Goal: Obtain resource: Obtain resource

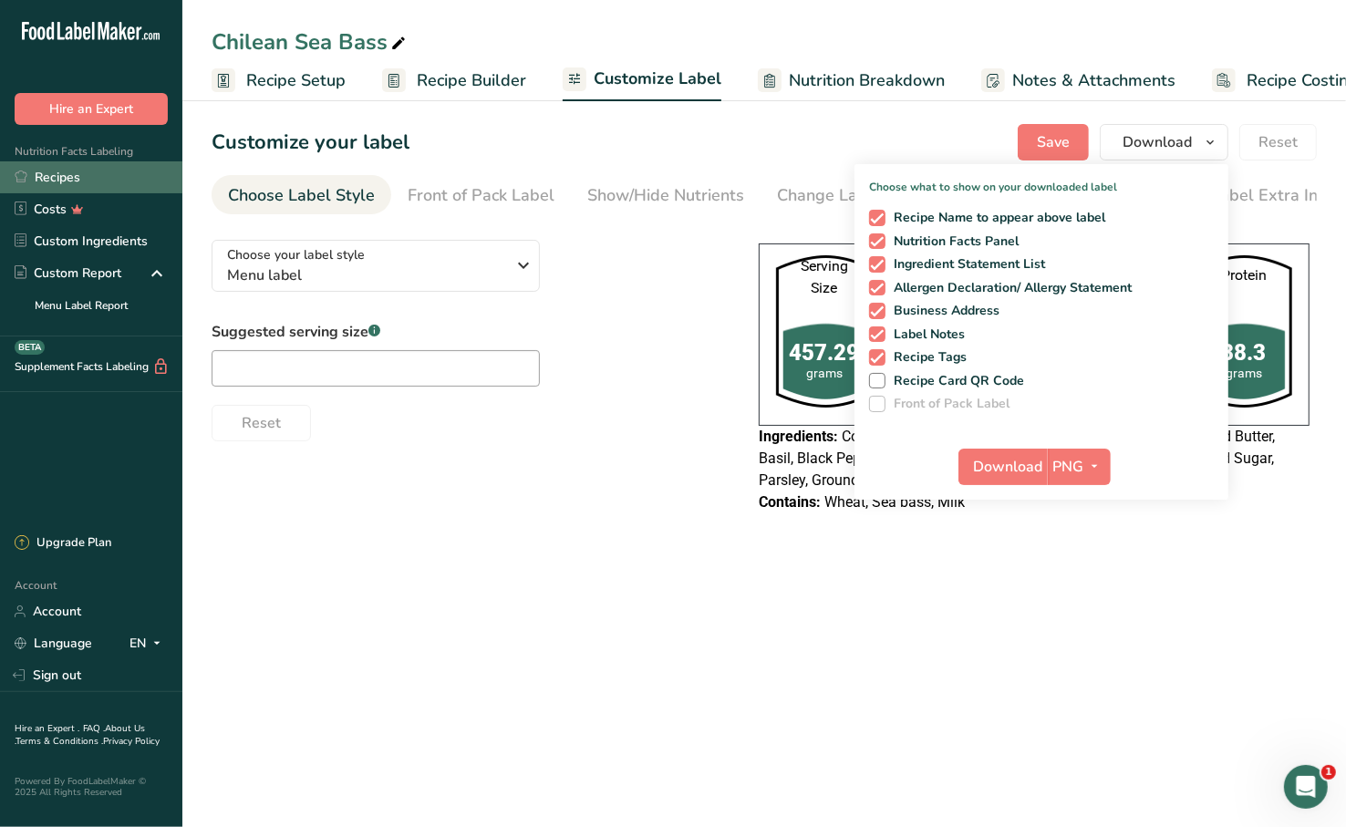
scroll to position [0, 57]
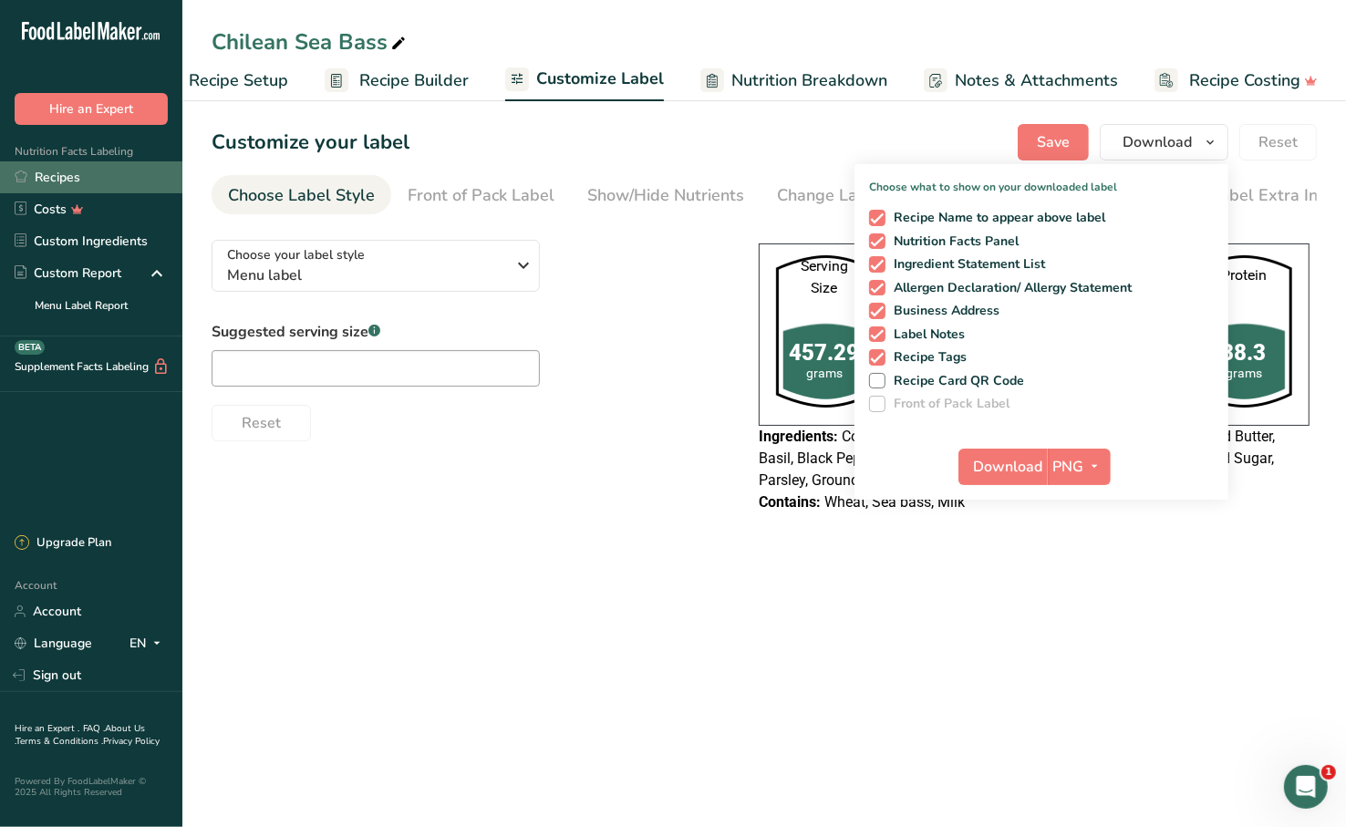
click at [117, 171] on link "Recipes" at bounding box center [91, 177] width 182 height 32
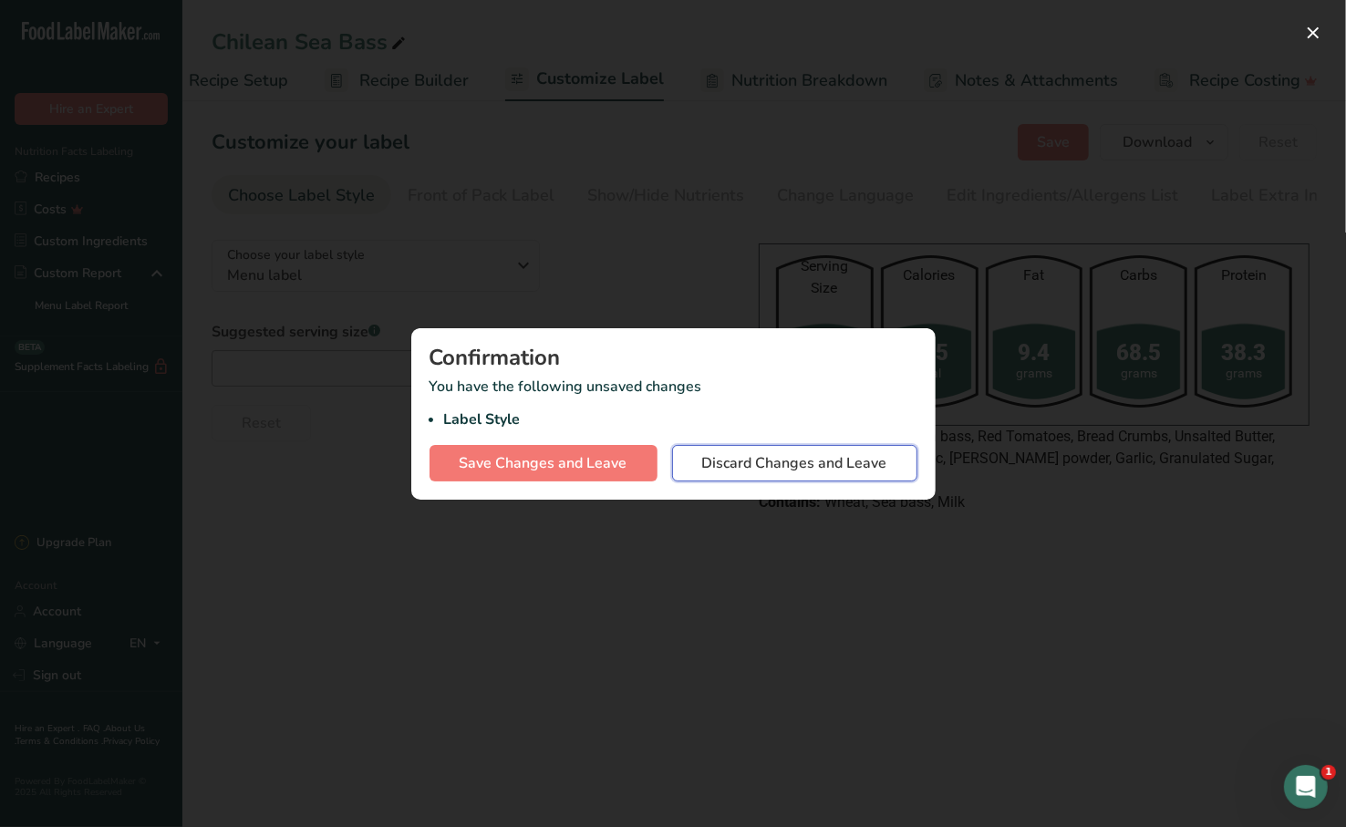
click at [829, 471] on span "Discard Changes and Leave" at bounding box center [794, 463] width 185 height 22
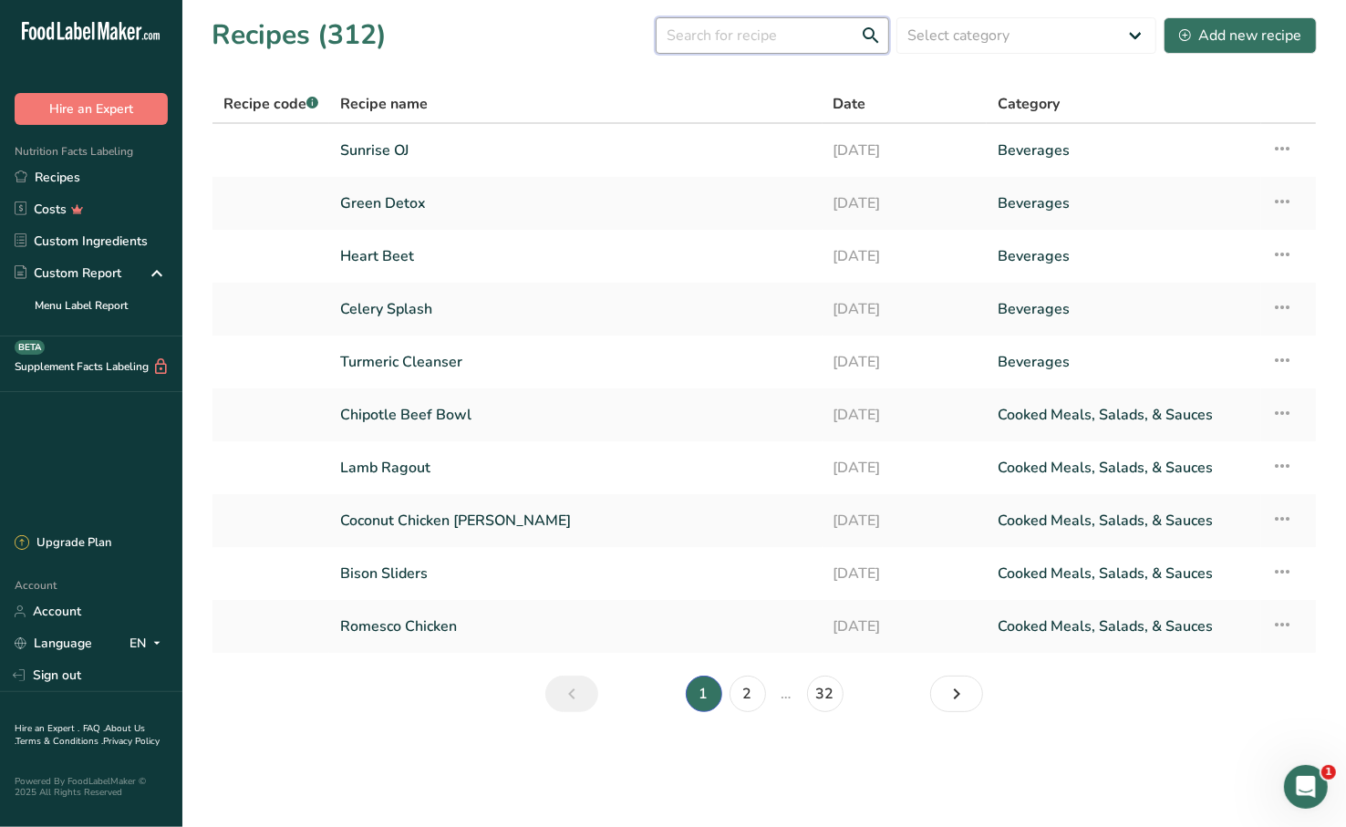
click at [813, 46] on input "text" at bounding box center [772, 35] width 233 height 36
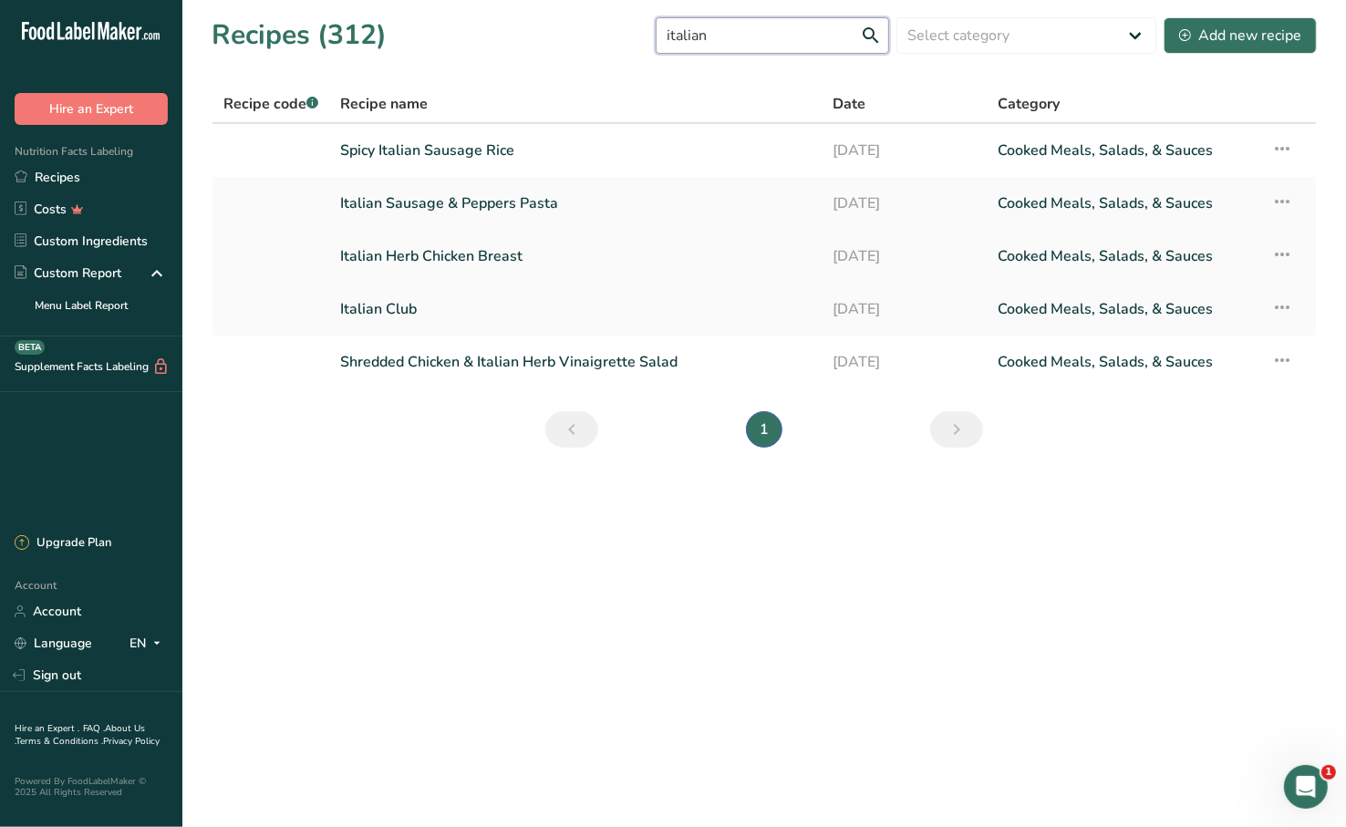
type input "italian"
click at [574, 259] on link "Italian Herb Chicken Breast" at bounding box center [575, 256] width 471 height 38
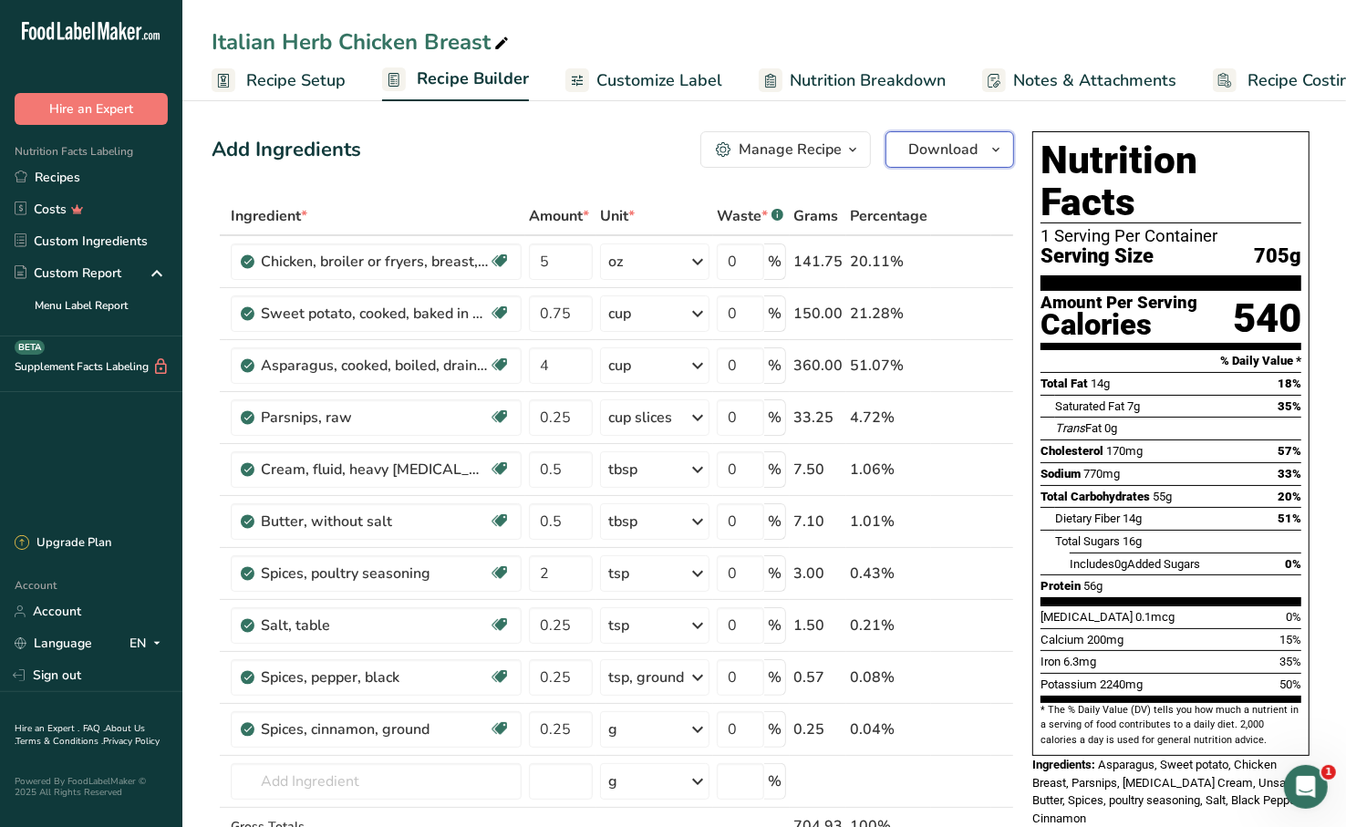
click at [958, 145] on span "Download" at bounding box center [942, 150] width 69 height 22
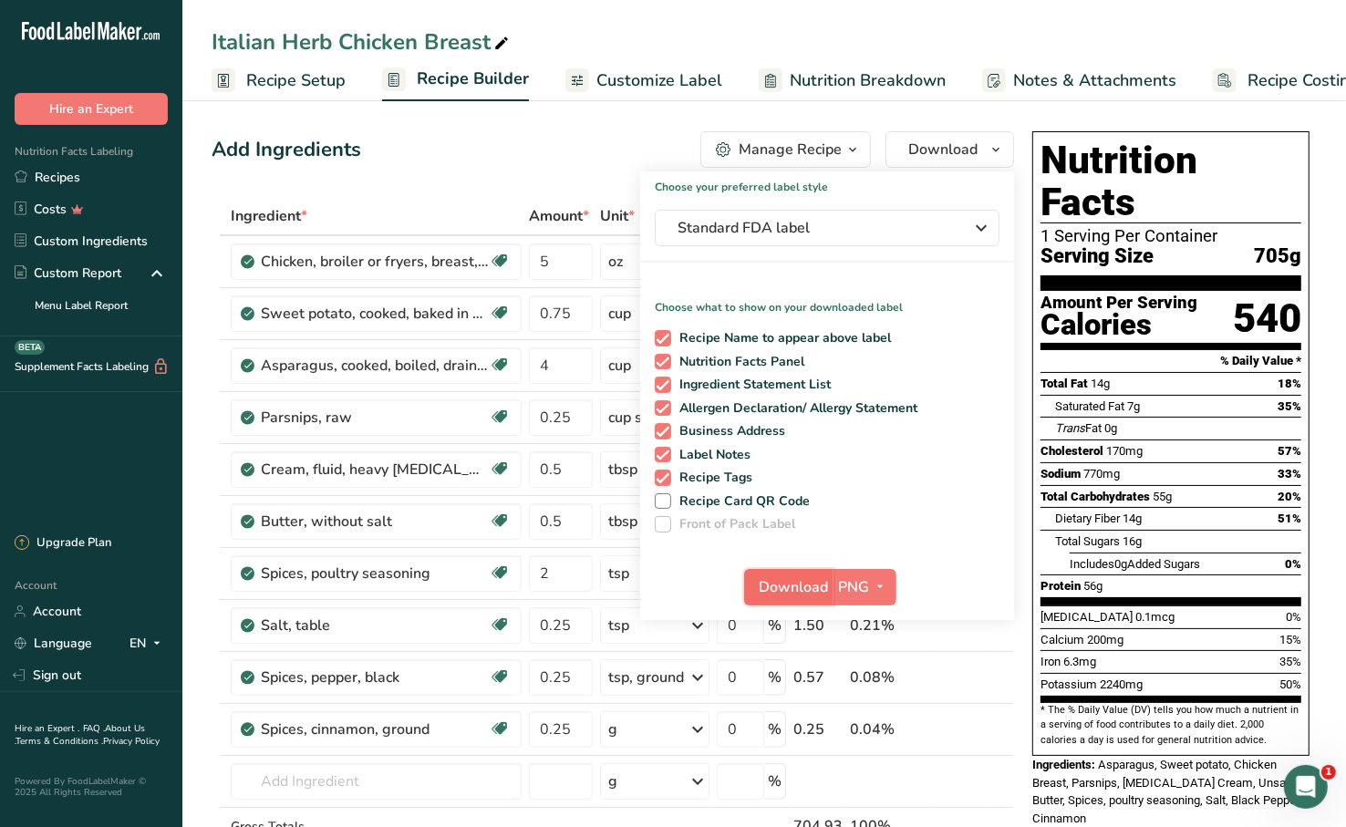
click at [792, 585] on span "Download" at bounding box center [794, 587] width 69 height 22
